Goal: Find specific page/section: Find specific page/section

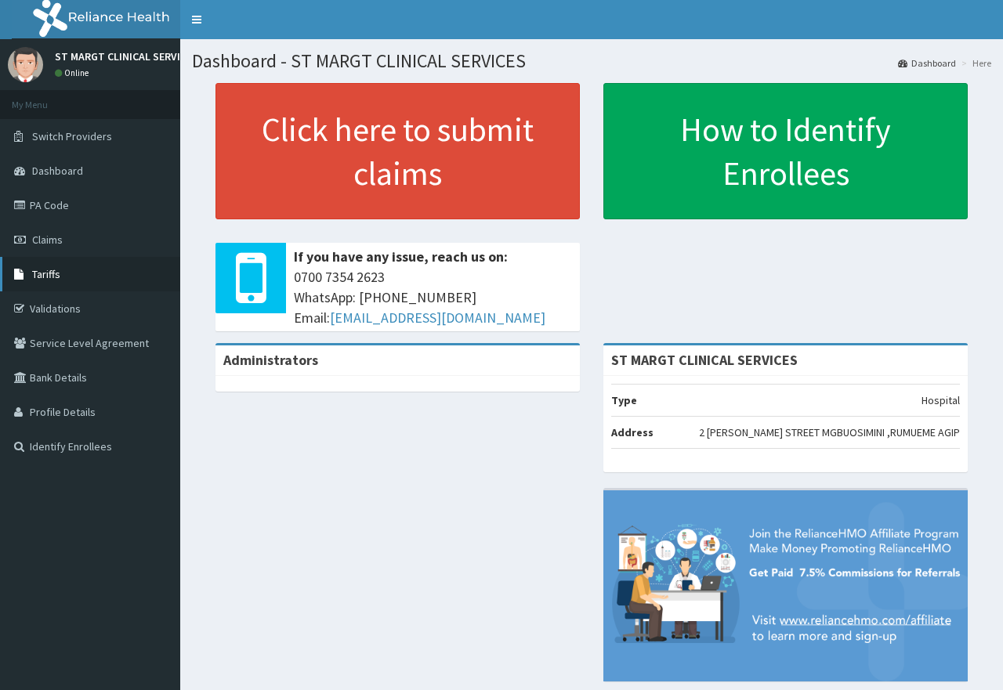
click at [59, 274] on span "Tariffs" at bounding box center [46, 274] width 28 height 14
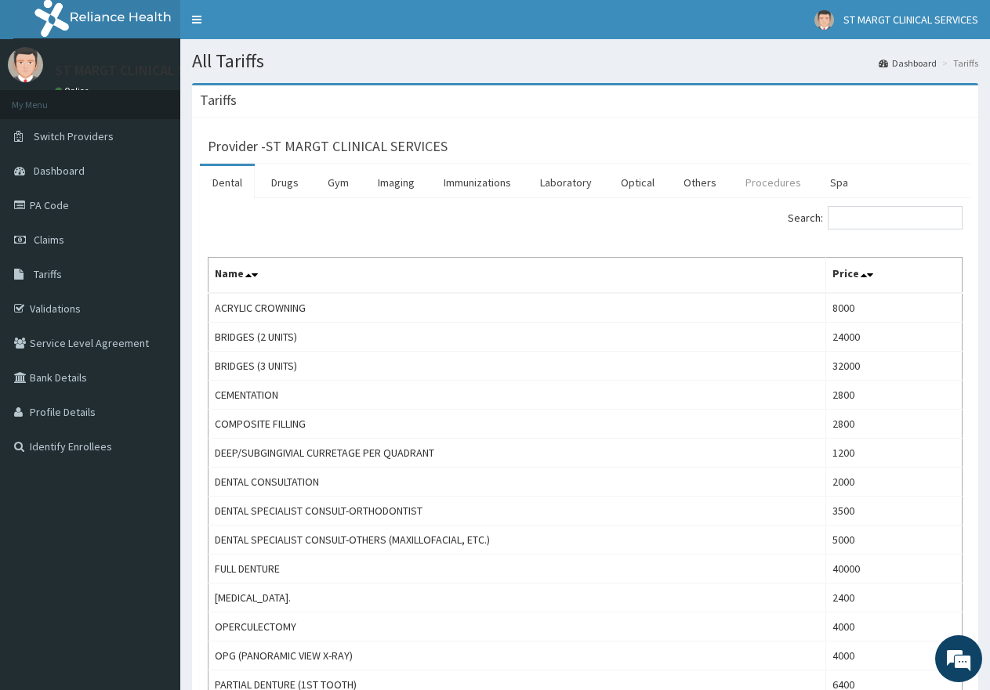
click at [772, 179] on link "Procedures" at bounding box center [773, 182] width 81 height 33
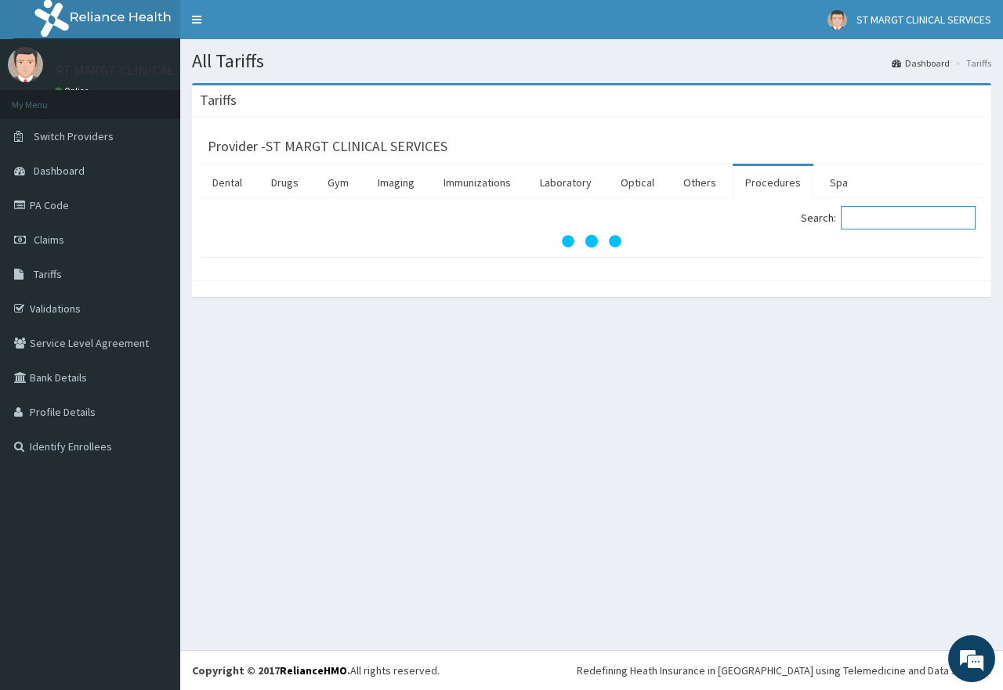
click at [892, 219] on input "Search:" at bounding box center [908, 218] width 135 height 24
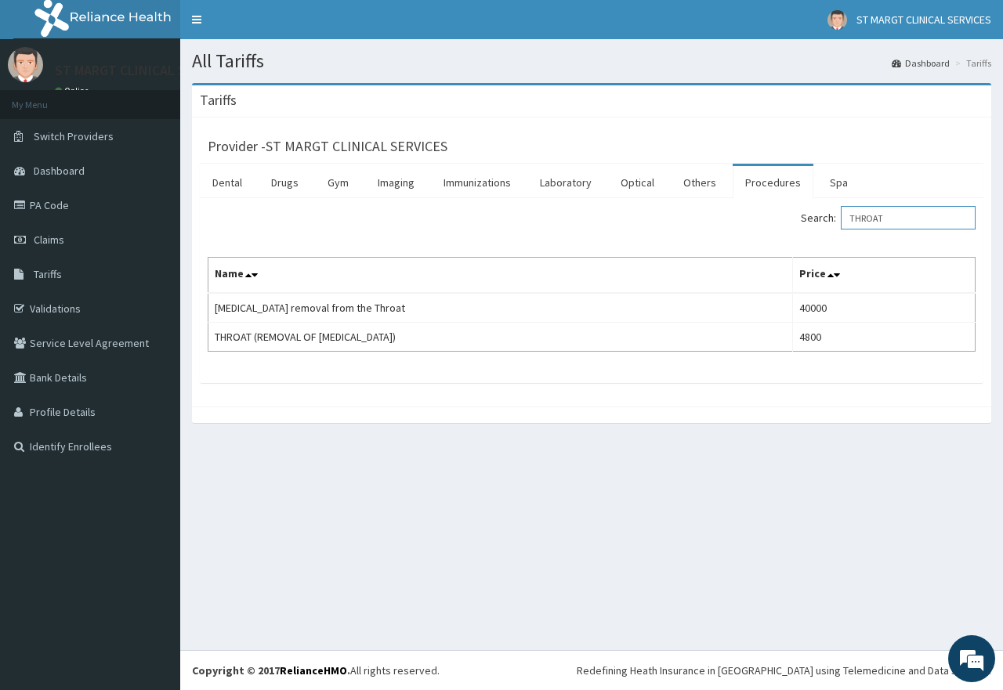
type input "THROAT"
